Goal: Information Seeking & Learning: Learn about a topic

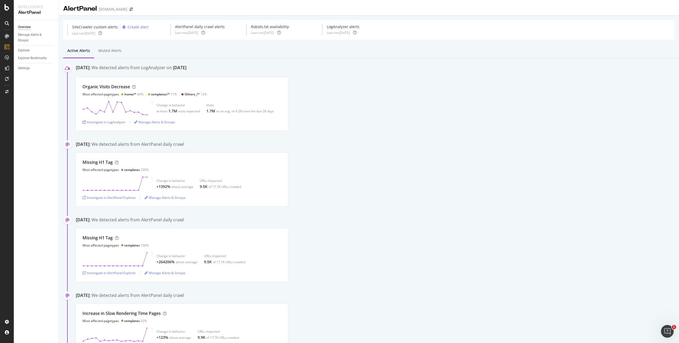
click at [354, 106] on div "Organic Visits Decrease Most affected pagetypes home/* 60% templates/* 11% Othe…" at bounding box center [377, 104] width 603 height 54
click at [333, 151] on div "September 21st 2025: We detected alerts from AlertPanel daily crawl Missing H1 …" at bounding box center [377, 173] width 603 height 65
click at [128, 198] on div "Investigate in AlertPanel Explorer" at bounding box center [109, 198] width 53 height 5
click at [296, 84] on div "Organic Visits Decrease Most affected pagetypes home/* 60% templates/* 11% Othe…" at bounding box center [377, 104] width 603 height 54
click at [362, 144] on div "September 21st 2025: We detected alerts from AlertPanel daily crawl" at bounding box center [377, 144] width 603 height 7
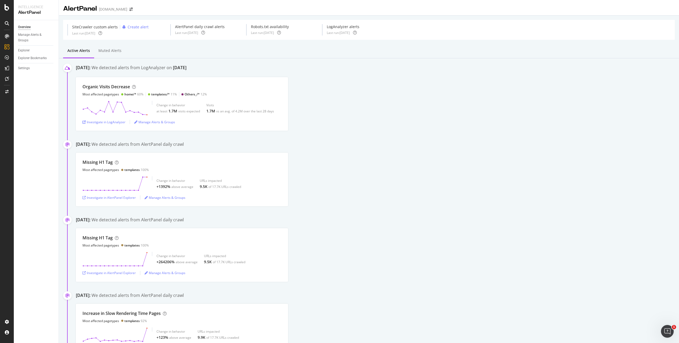
click at [412, 143] on div "September 21st 2025: We detected alerts from AlertPanel daily crawl" at bounding box center [377, 144] width 603 height 7
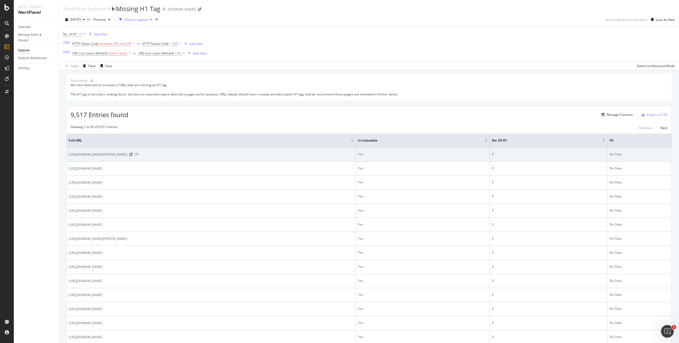
click at [139, 155] on icon at bounding box center [137, 155] width 4 height 4
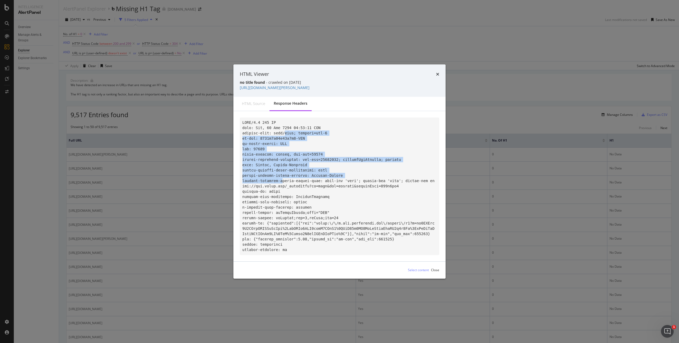
drag, startPoint x: 284, startPoint y: 128, endPoint x: 283, endPoint y: 183, distance: 54.7
click at [283, 182] on code "modal" at bounding box center [339, 186] width 192 height 132
click at [283, 183] on code "modal" at bounding box center [339, 186] width 192 height 132
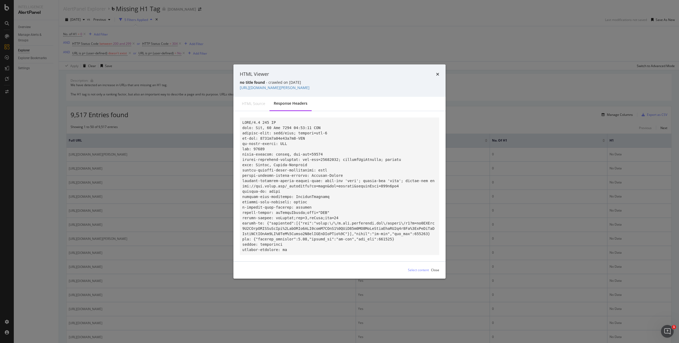
click at [288, 207] on code "modal" at bounding box center [339, 186] width 192 height 132
click at [284, 187] on pre "modal" at bounding box center [340, 187] width 200 height 138
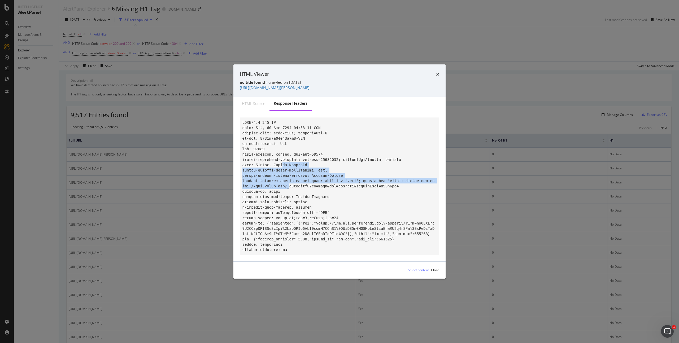
drag, startPoint x: 287, startPoint y: 178, endPoint x: 289, endPoint y: 201, distance: 22.4
click at [289, 199] on code "modal" at bounding box center [339, 186] width 192 height 132
click at [289, 201] on code "modal" at bounding box center [339, 186] width 192 height 132
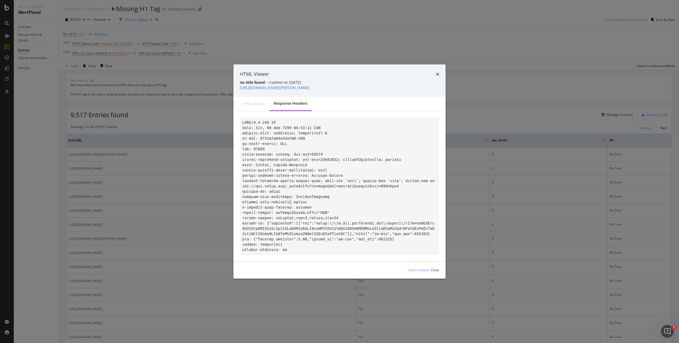
click at [289, 201] on code "modal" at bounding box center [339, 186] width 192 height 132
click at [293, 211] on code "modal" at bounding box center [339, 186] width 192 height 132
click at [250, 102] on div "HTML source" at bounding box center [253, 103] width 23 height 5
click at [270, 98] on div "Response Headers" at bounding box center [291, 104] width 42 height 15
click at [263, 101] on div "HTML source" at bounding box center [253, 103] width 23 height 5
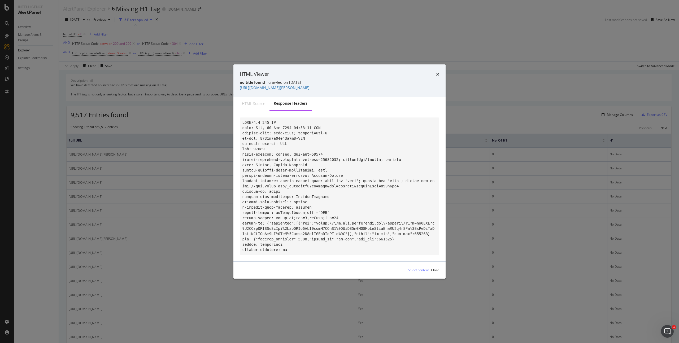
drag, startPoint x: 270, startPoint y: 101, endPoint x: 304, endPoint y: 101, distance: 33.7
click at [270, 101] on div "Response Headers" at bounding box center [291, 104] width 42 height 15
click at [439, 72] on icon "times" at bounding box center [437, 74] width 3 height 4
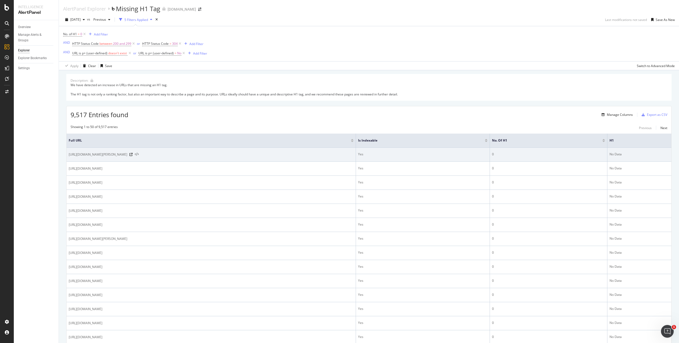
click at [139, 155] on icon at bounding box center [137, 155] width 4 height 4
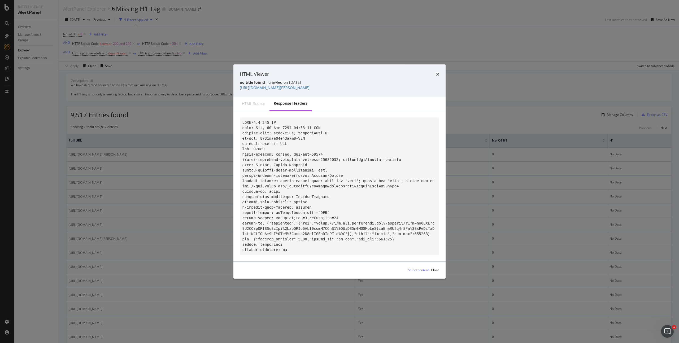
click at [299, 177] on code "modal" at bounding box center [339, 186] width 192 height 132
click at [252, 102] on div "HTML source" at bounding box center [253, 103] width 23 height 5
click at [261, 101] on div "HTML source" at bounding box center [253, 103] width 23 height 5
click at [273, 184] on code "modal" at bounding box center [339, 186] width 192 height 132
click at [302, 229] on code "modal" at bounding box center [339, 186] width 192 height 132
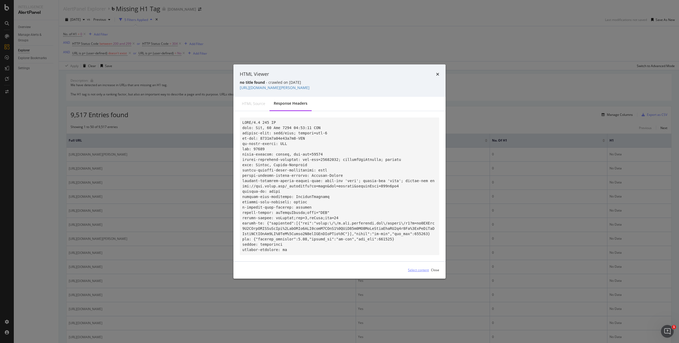
click at [425, 272] on div "Select content" at bounding box center [418, 270] width 21 height 5
click at [309, 204] on code "modal" at bounding box center [339, 186] width 192 height 132
click at [328, 217] on code "modal" at bounding box center [339, 186] width 192 height 132
click at [341, 226] on code "modal" at bounding box center [339, 186] width 192 height 132
click at [346, 232] on code "modal" at bounding box center [339, 186] width 192 height 132
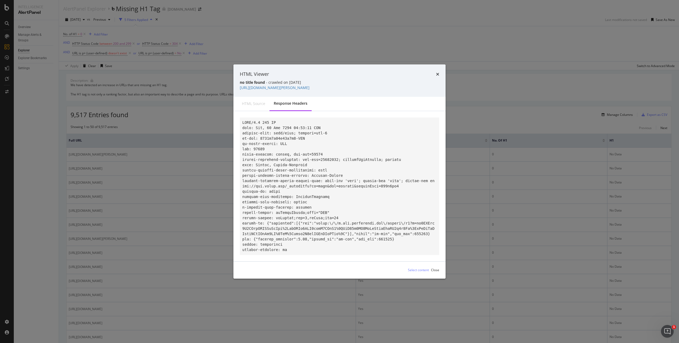
click at [253, 107] on div "HTML source" at bounding box center [254, 104] width 32 height 14
click at [439, 72] on icon "times" at bounding box center [437, 74] width 3 height 4
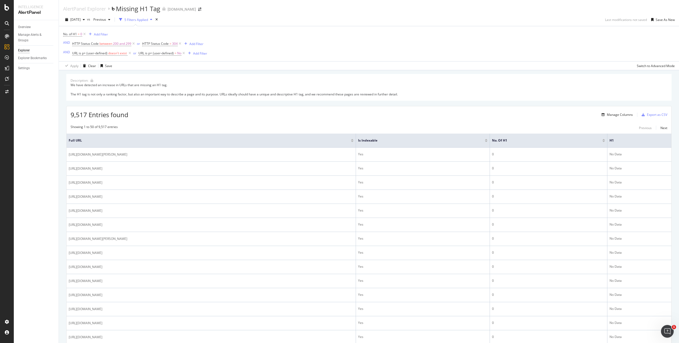
click at [42, 161] on div "Overview Manage Alerts & Groups Explorer Explorer Bookmarks Settings" at bounding box center [36, 181] width 45 height 323
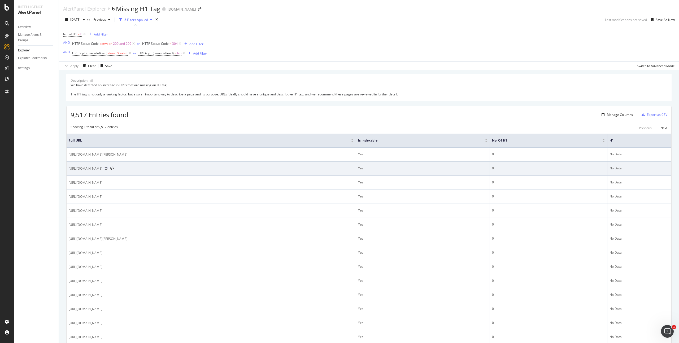
click at [108, 170] on icon at bounding box center [106, 168] width 3 height 3
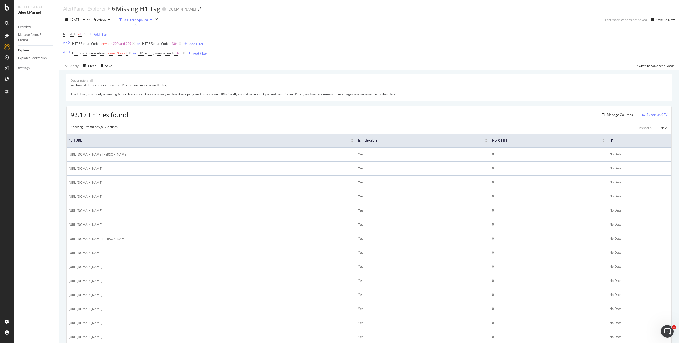
click at [536, 37] on div "No. of H1 = 0 Add Filter AND HTTP Status Code between 200 and 299 or HTTP Statu…" at bounding box center [369, 43] width 612 height 35
click at [48, 187] on div "Overview Manage Alerts & Groups Explorer Explorer Bookmarks Settings" at bounding box center [36, 181] width 45 height 323
click at [567, 42] on div "No. of H1 = 0 Add Filter AND HTTP Status Code between 200 and 299 or HTTP Statu…" at bounding box center [369, 43] width 612 height 35
